Goal: Find specific page/section: Find specific page/section

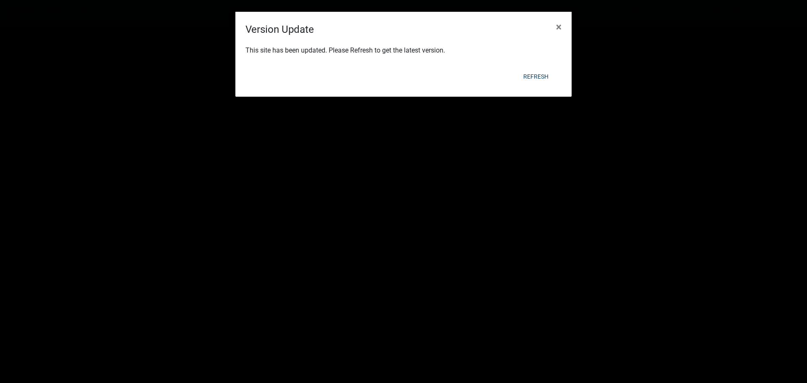
scroll to position [303, 0]
click at [540, 75] on button "Refresh" at bounding box center [536, 76] width 39 height 15
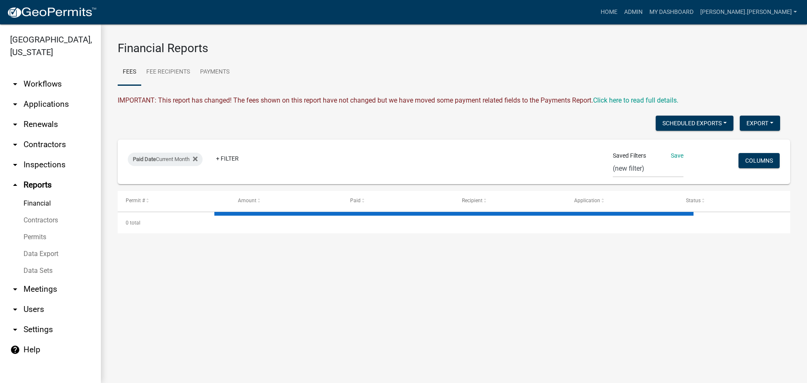
select select "0: null"
